Goal: Task Accomplishment & Management: Complete application form

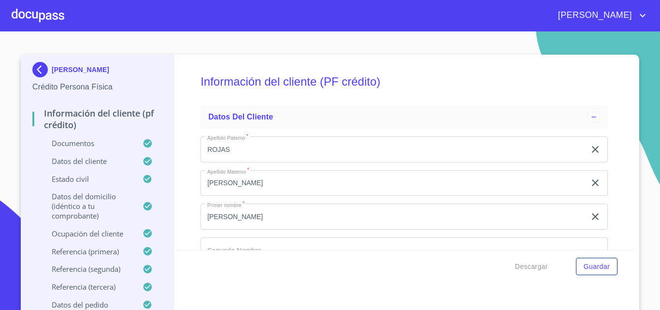
click at [47, 28] on div at bounding box center [38, 15] width 53 height 31
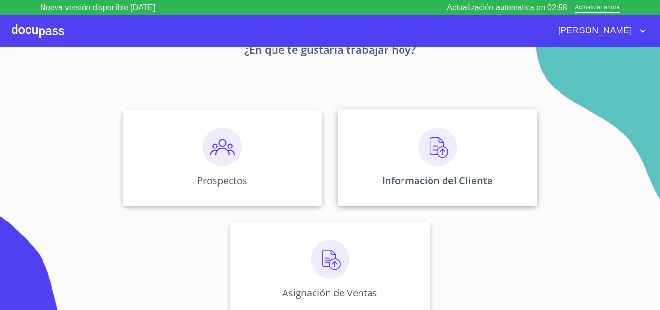
scroll to position [64, 0]
click at [250, 154] on div "Prospectos" at bounding box center [222, 157] width 199 height 97
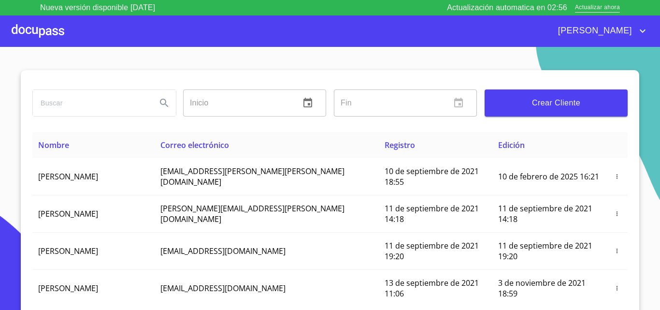
click at [556, 102] on span "Crear Cliente" at bounding box center [555, 103] width 127 height 14
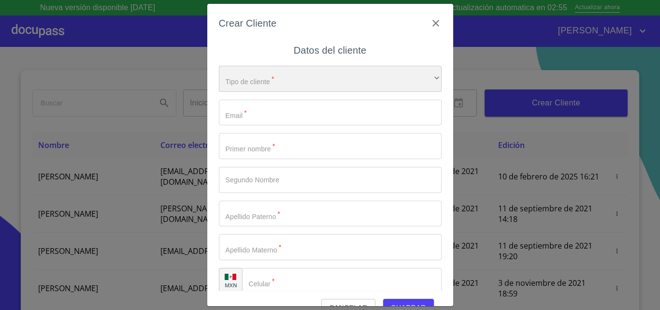
click at [314, 84] on div "​" at bounding box center [330, 79] width 223 height 26
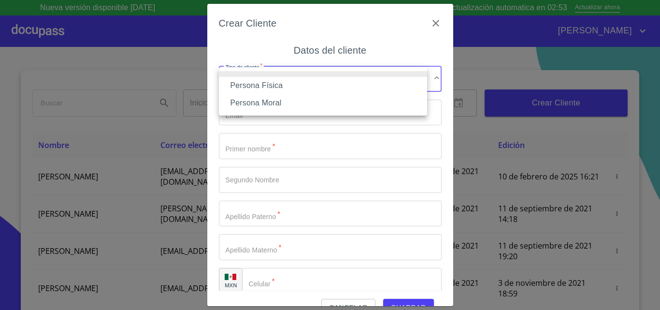
click at [304, 86] on li "Persona Física" at bounding box center [323, 85] width 208 height 17
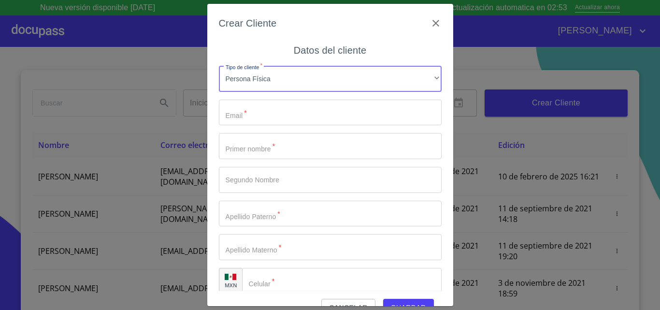
click at [304, 110] on input "Tipo de cliente   *" at bounding box center [330, 112] width 223 height 26
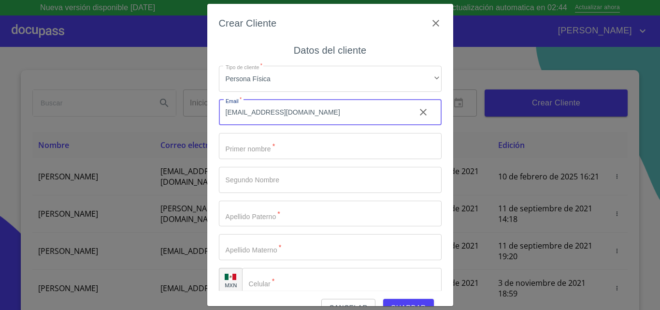
type input "[EMAIL_ADDRESS][DOMAIN_NAME]"
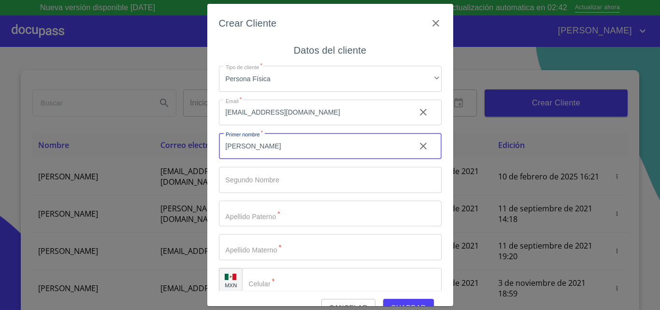
type input "[PERSON_NAME]"
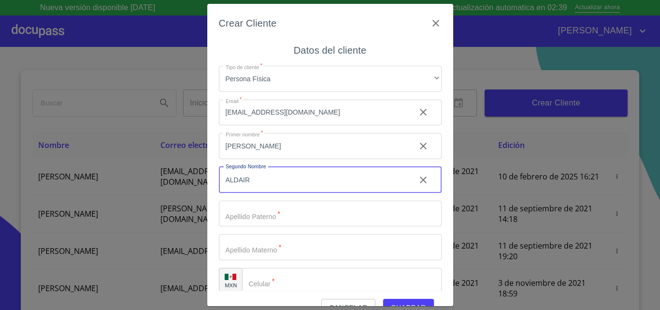
type input "ALDAIR"
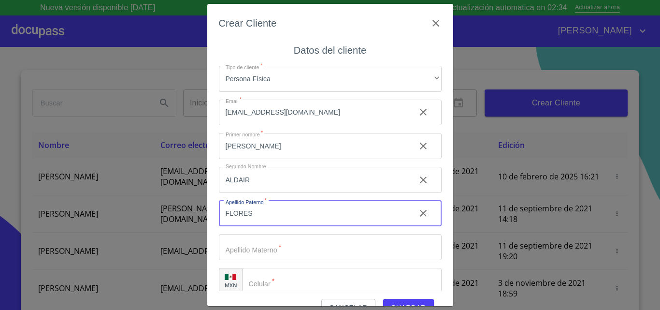
type input "FLORES"
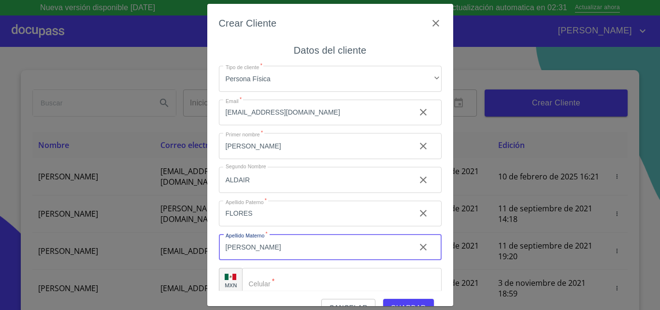
type input "[PERSON_NAME]"
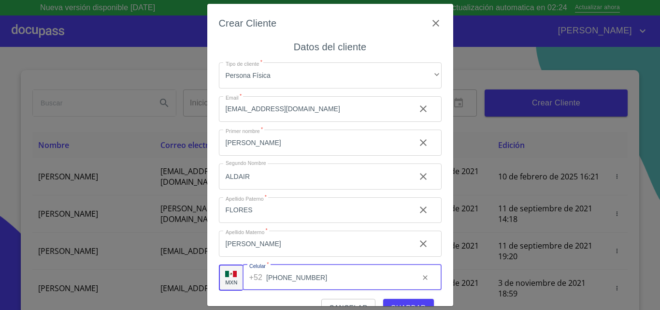
scroll to position [11, 0]
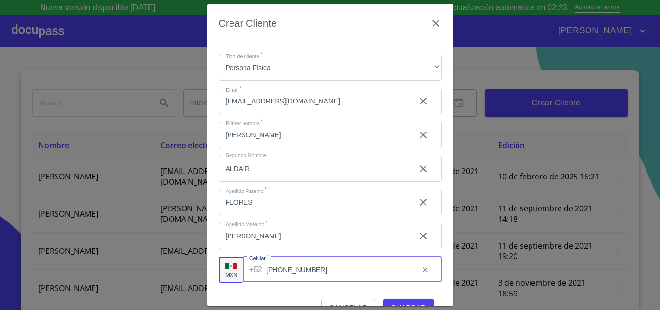
type input "[PHONE_NUMBER]"
click at [403, 301] on span "Guardar" at bounding box center [408, 307] width 35 height 12
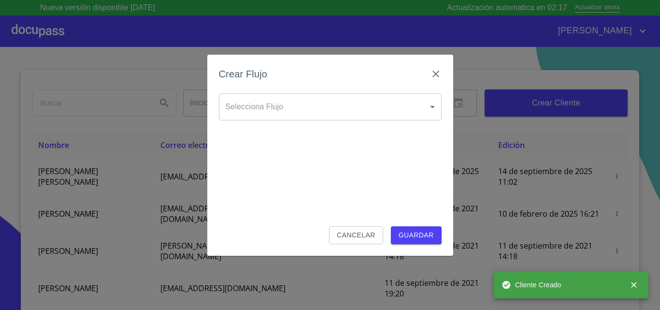
drag, startPoint x: 285, startPoint y: 123, endPoint x: 301, endPoint y: 108, distance: 22.2
click at [301, 108] on div "Selecciona Flujo ​ Selecciona Flujo" at bounding box center [330, 114] width 223 height 42
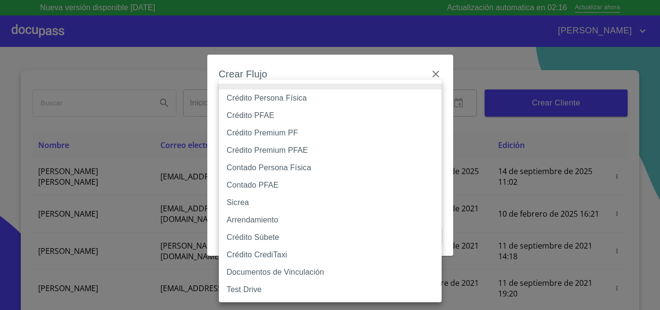
click at [301, 108] on body "Nueva versión disponible [DATE] Actualización automatica en 02:16 Actualizar ah…" at bounding box center [330, 155] width 660 height 310
click at [321, 96] on li "Crédito Persona Física" at bounding box center [330, 97] width 223 height 17
type input "6009fb3c7d1714eb8809aa97"
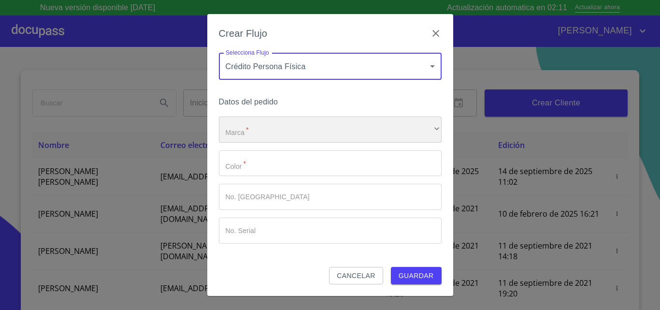
click at [326, 137] on div "​" at bounding box center [330, 129] width 223 height 26
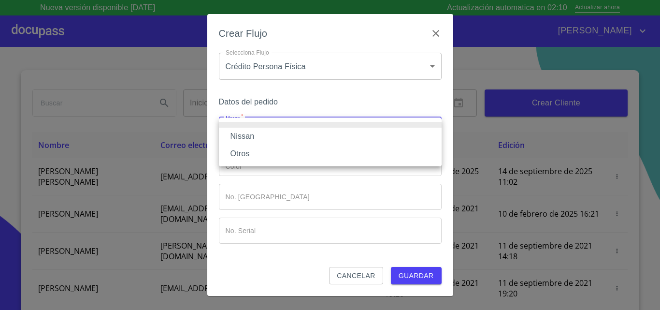
click at [286, 131] on li "Nissan" at bounding box center [330, 135] width 223 height 17
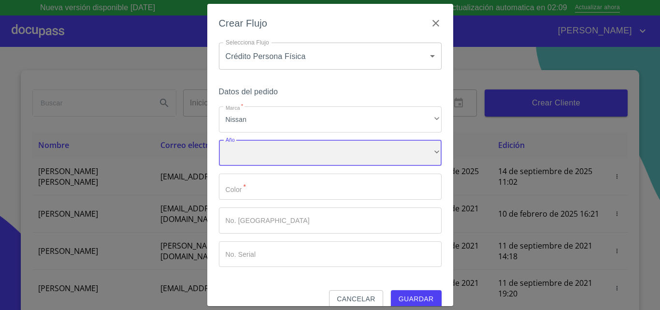
click at [289, 153] on div "​" at bounding box center [330, 153] width 223 height 26
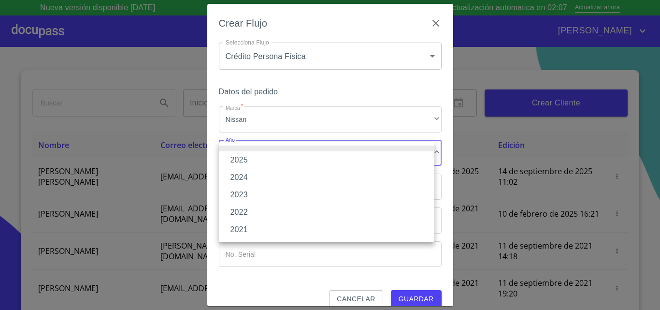
click at [276, 162] on li "2025" at bounding box center [326, 159] width 215 height 17
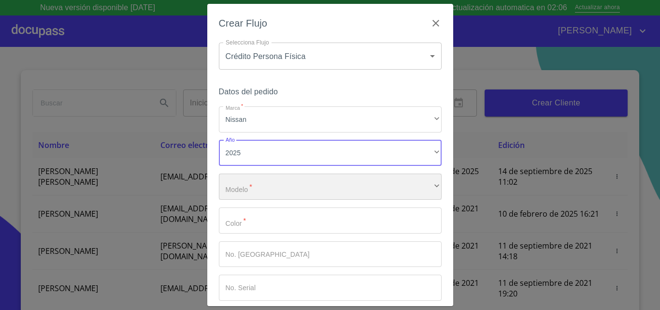
click at [274, 184] on div "​" at bounding box center [330, 186] width 223 height 26
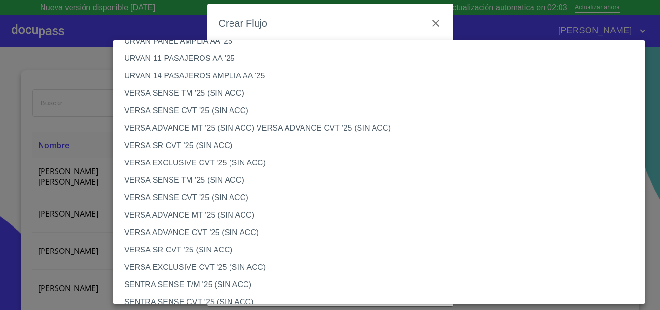
scroll to position [333, 0]
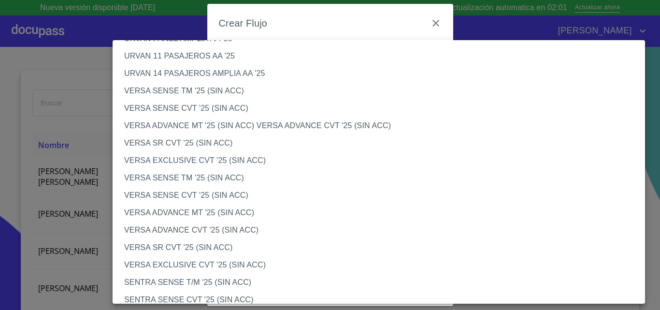
click at [218, 109] on li "VERSA SENSE CVT '25 (SIN ACC)" at bounding box center [382, 107] width 539 height 17
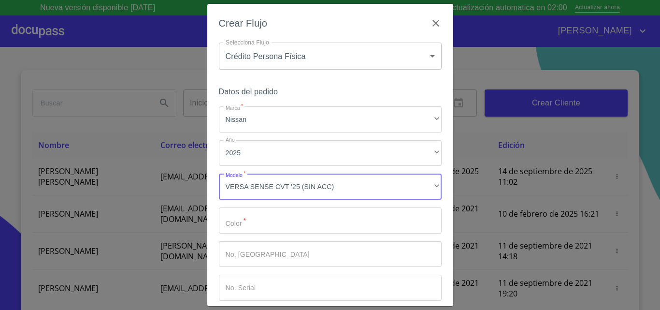
click at [273, 213] on input "Marca   *" at bounding box center [330, 220] width 223 height 26
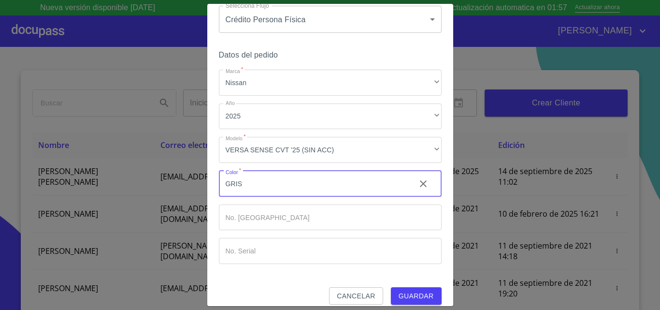
scroll to position [37, 0]
type input "GRIS"
click at [411, 294] on span "Guardar" at bounding box center [415, 295] width 35 height 12
